Goal: Transaction & Acquisition: Obtain resource

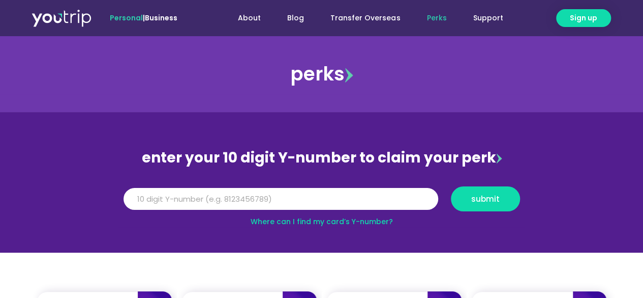
click at [286, 200] on input "Y Number" at bounding box center [281, 199] width 315 height 22
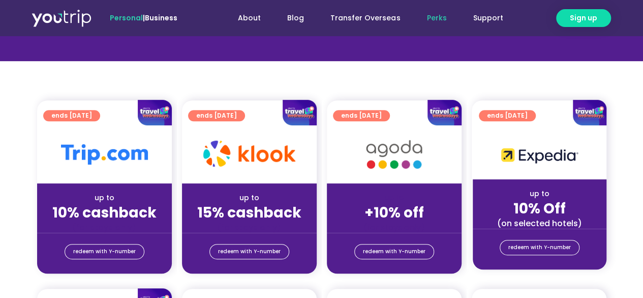
scroll to position [254, 0]
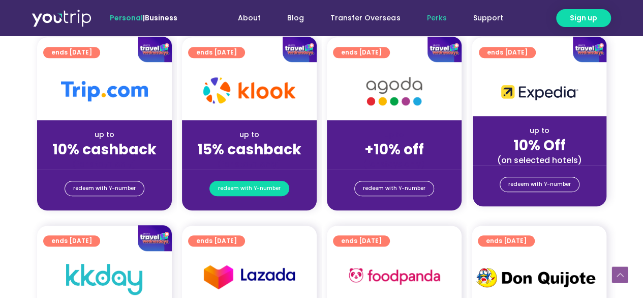
type input "8000000000"
click at [264, 188] on span "redeem with Y-number" at bounding box center [249, 188] width 63 height 14
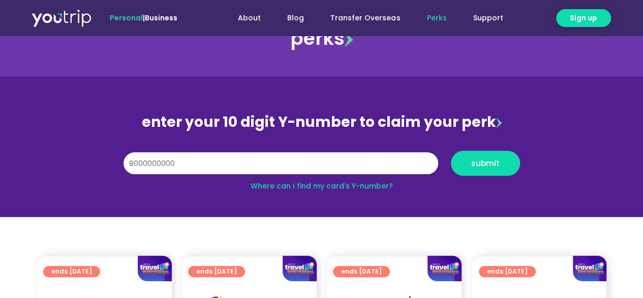
scroll to position [33, 0]
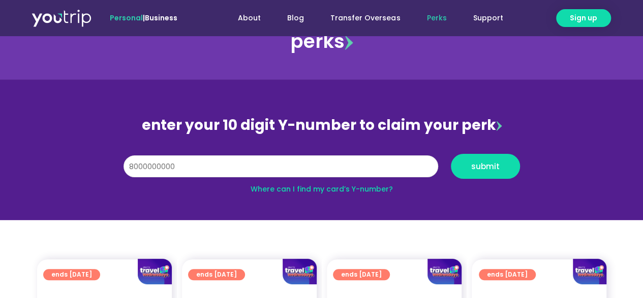
click at [276, 166] on input "8000000000" at bounding box center [281, 166] width 315 height 22
drag, startPoint x: 276, startPoint y: 166, endPoint x: 123, endPoint y: 184, distance: 154.1
click at [124, 184] on div "enter your 10 digit Y-number to claim your perk Y Number 8000000000 submit Wher…" at bounding box center [321, 153] width 407 height 82
type input "8179585210"
drag, startPoint x: 519, startPoint y: 160, endPoint x: 507, endPoint y: 163, distance: 12.7
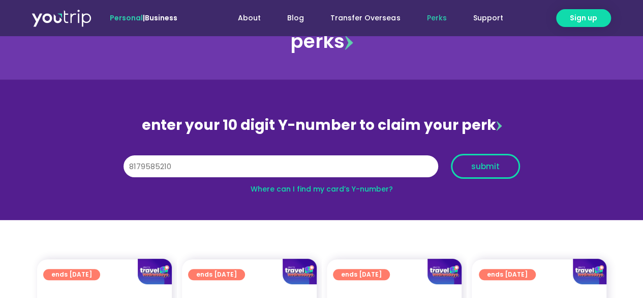
click at [513, 161] on div "submit" at bounding box center [485, 166] width 82 height 25
click at [505, 163] on span "submit" at bounding box center [486, 166] width 52 height 8
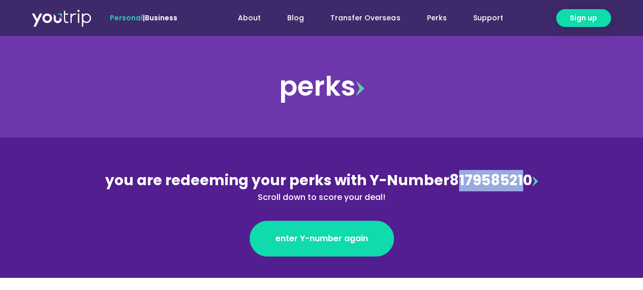
drag, startPoint x: 451, startPoint y: 182, endPoint x: 520, endPoint y: 181, distance: 69.2
click at [520, 181] on div "you are redeeming your perks with Y-Number 8179585210 Scroll down to score your…" at bounding box center [321, 187] width 441 height 34
click at [481, 203] on div "enter Y-number again" at bounding box center [321, 229] width 441 height 53
drag, startPoint x: 447, startPoint y: 185, endPoint x: 523, endPoint y: 182, distance: 76.9
click at [523, 182] on div "you are redeeming your perks with Y-Number 8179585210 Scroll down to score your…" at bounding box center [321, 187] width 441 height 34
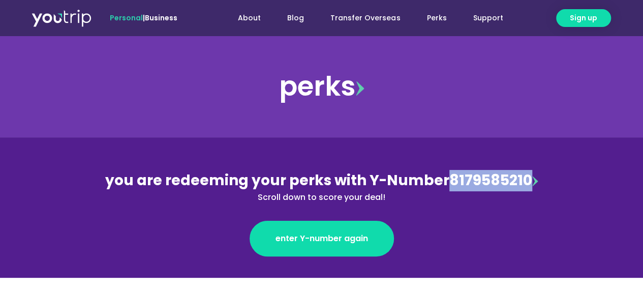
copy div "8179585210"
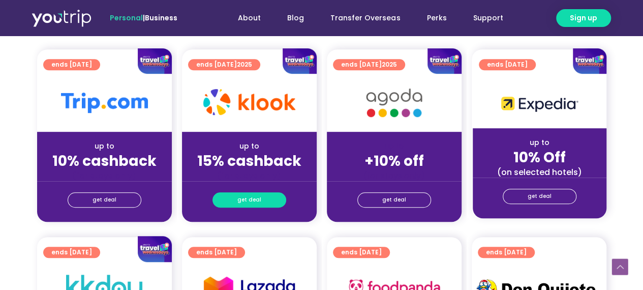
click at [273, 198] on link "get deal" at bounding box center [250, 199] width 74 height 15
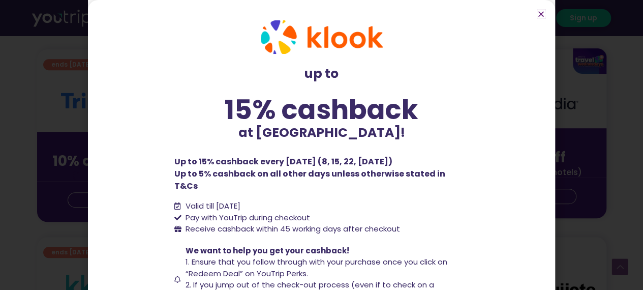
scroll to position [86, 0]
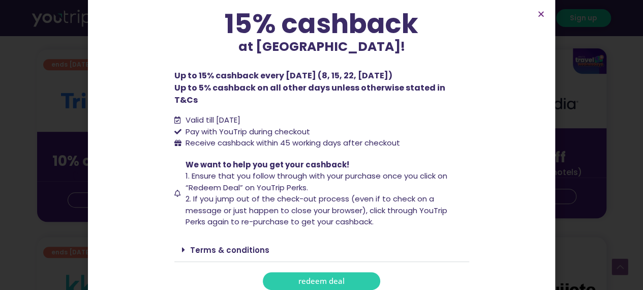
click at [338, 277] on span "redeem deal" at bounding box center [322, 281] width 46 height 8
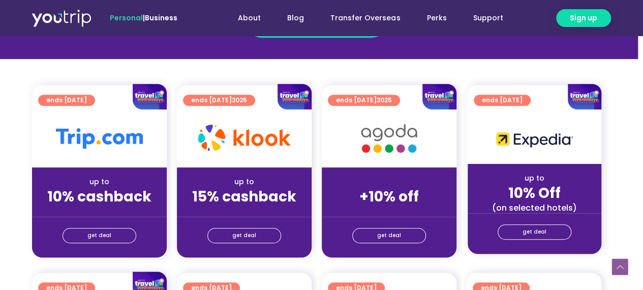
scroll to position [254, 5]
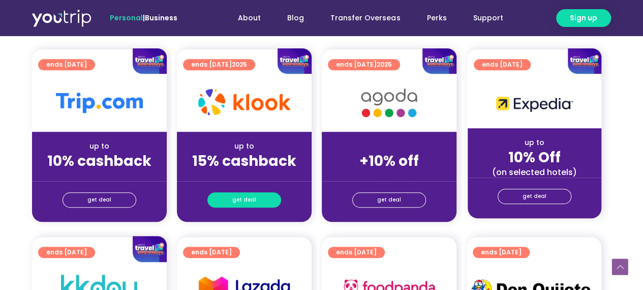
click at [266, 204] on link "get deal" at bounding box center [244, 199] width 74 height 15
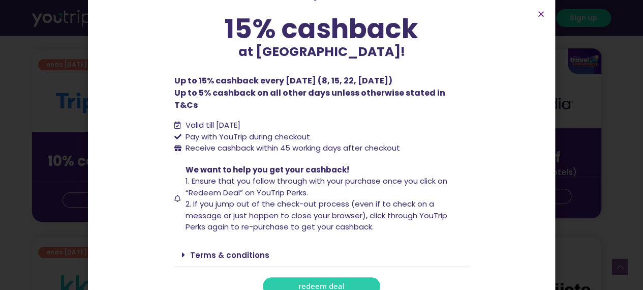
scroll to position [86, 0]
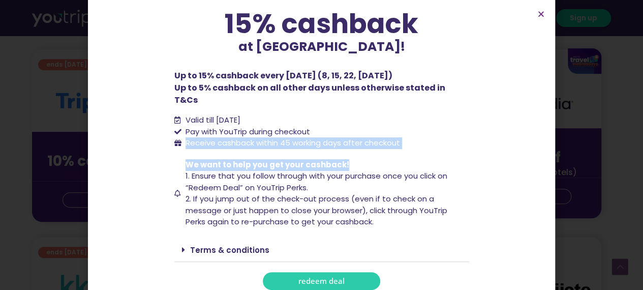
drag, startPoint x: 183, startPoint y: 130, endPoint x: 404, endPoint y: 146, distance: 222.3
click at [404, 146] on div "up to 15% cashback at Klook! up to 15% cashback at Klook! Up to 15% cashback ev…" at bounding box center [321, 112] width 305 height 366
click at [405, 159] on span "We want to help you get your cashback! 1. Ensure that you follow through with y…" at bounding box center [326, 193] width 286 height 69
click at [390, 159] on span "We want to help you get your cashback! 1. Ensure that you follow through with y…" at bounding box center [326, 193] width 286 height 69
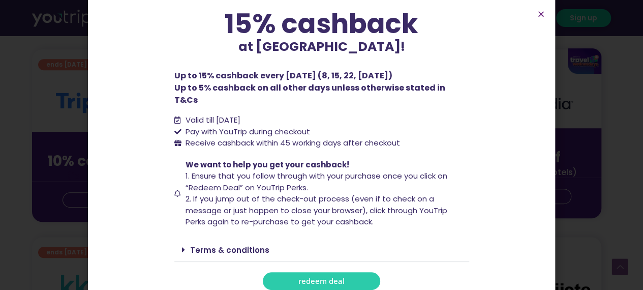
click at [336, 277] on span "redeem deal" at bounding box center [322, 281] width 46 height 8
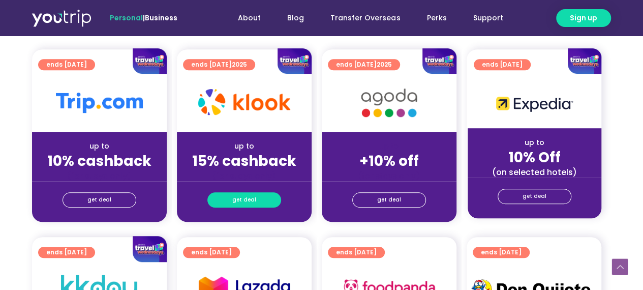
click at [270, 200] on link "get deal" at bounding box center [244, 199] width 74 height 15
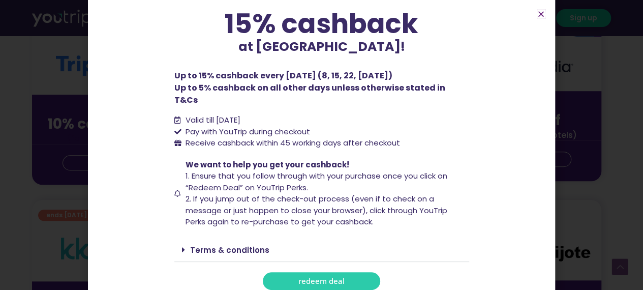
scroll to position [356, 5]
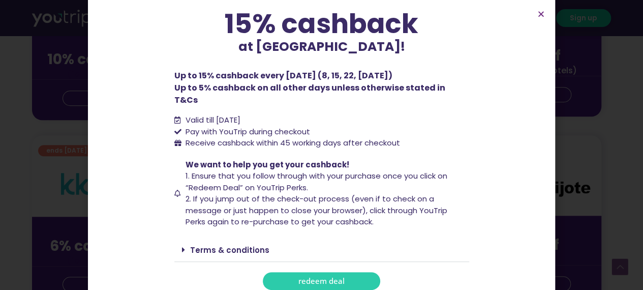
click at [338, 277] on span "redeem deal" at bounding box center [322, 281] width 46 height 8
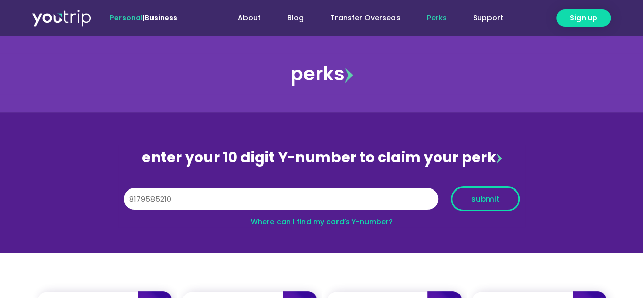
type input "8179585210"
click at [470, 198] on span "submit" at bounding box center [486, 199] width 52 height 8
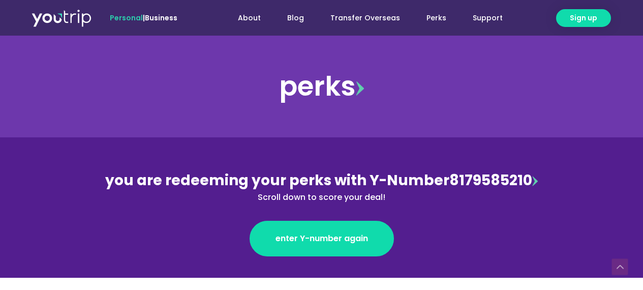
scroll to position [254, 0]
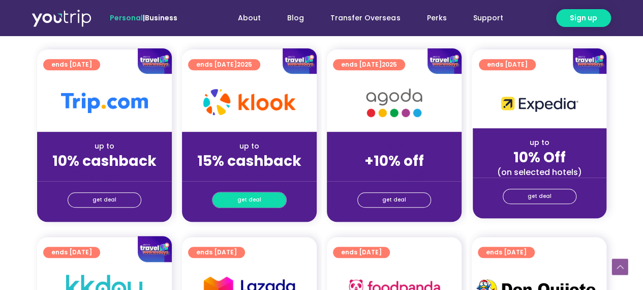
click at [268, 197] on link "get deal" at bounding box center [250, 199] width 74 height 15
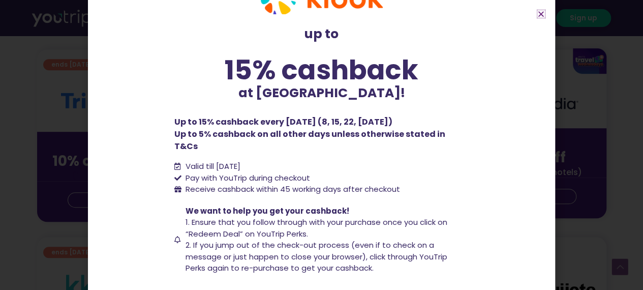
scroll to position [86, 0]
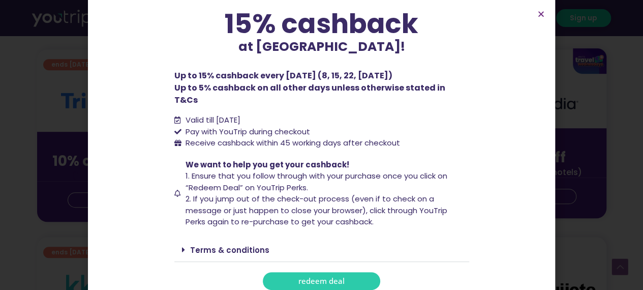
click at [341, 272] on link "redeem deal" at bounding box center [321, 281] width 117 height 18
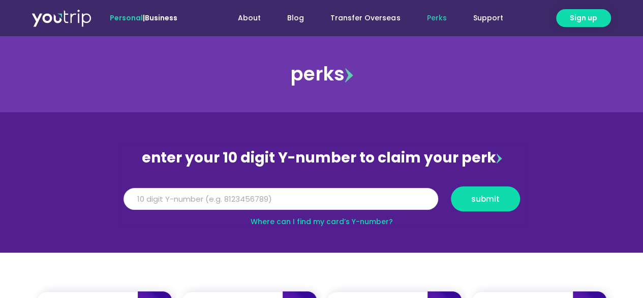
click at [284, 193] on input "Y Number" at bounding box center [281, 199] width 315 height 22
paste input "8179585210"
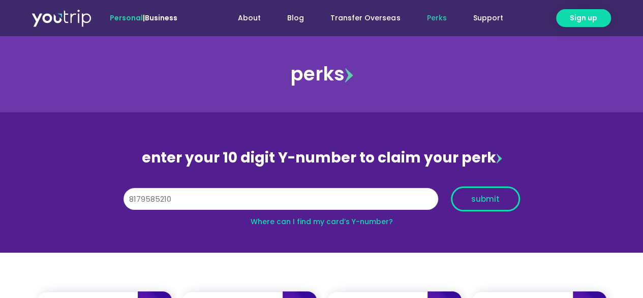
type input "8179585210"
click at [468, 193] on button "submit" at bounding box center [485, 198] width 69 height 25
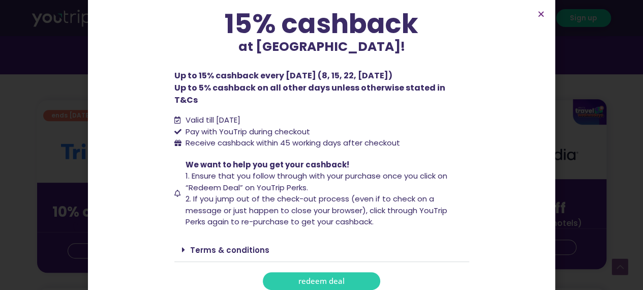
click at [325, 277] on span "redeem deal" at bounding box center [322, 281] width 46 height 8
